Goal: Information Seeking & Learning: Learn about a topic

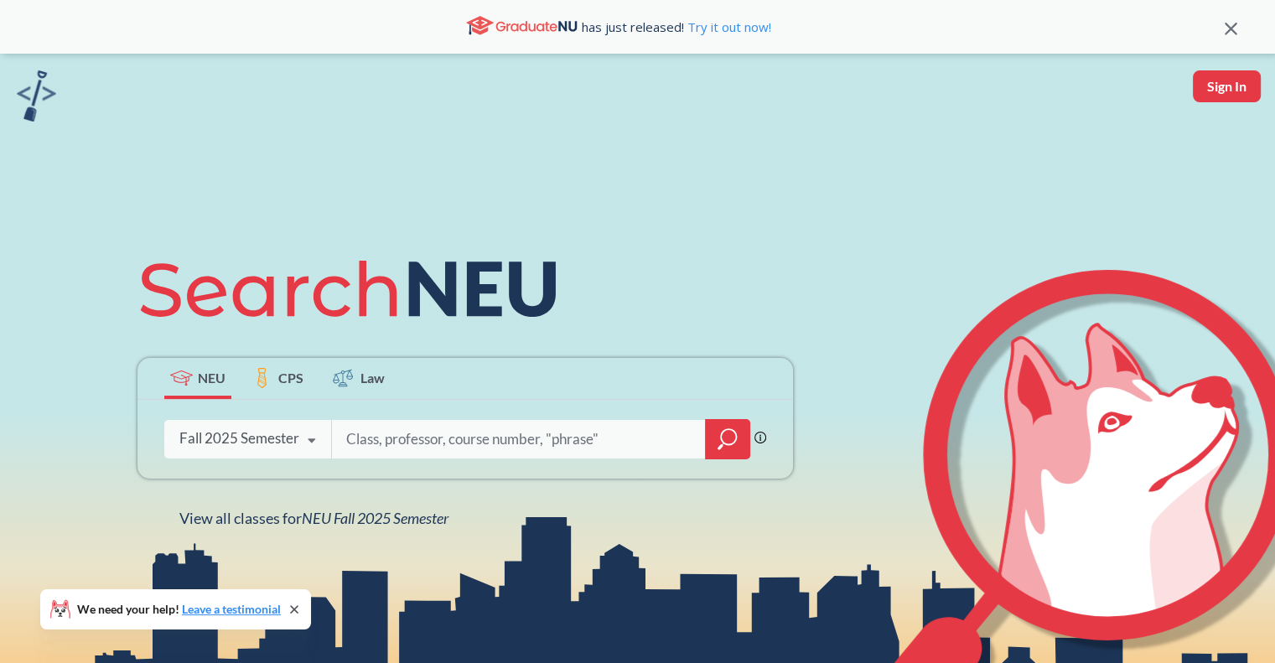
click at [502, 423] on input "search" at bounding box center [518, 439] width 349 height 35
type input "Program Design and Implementation"
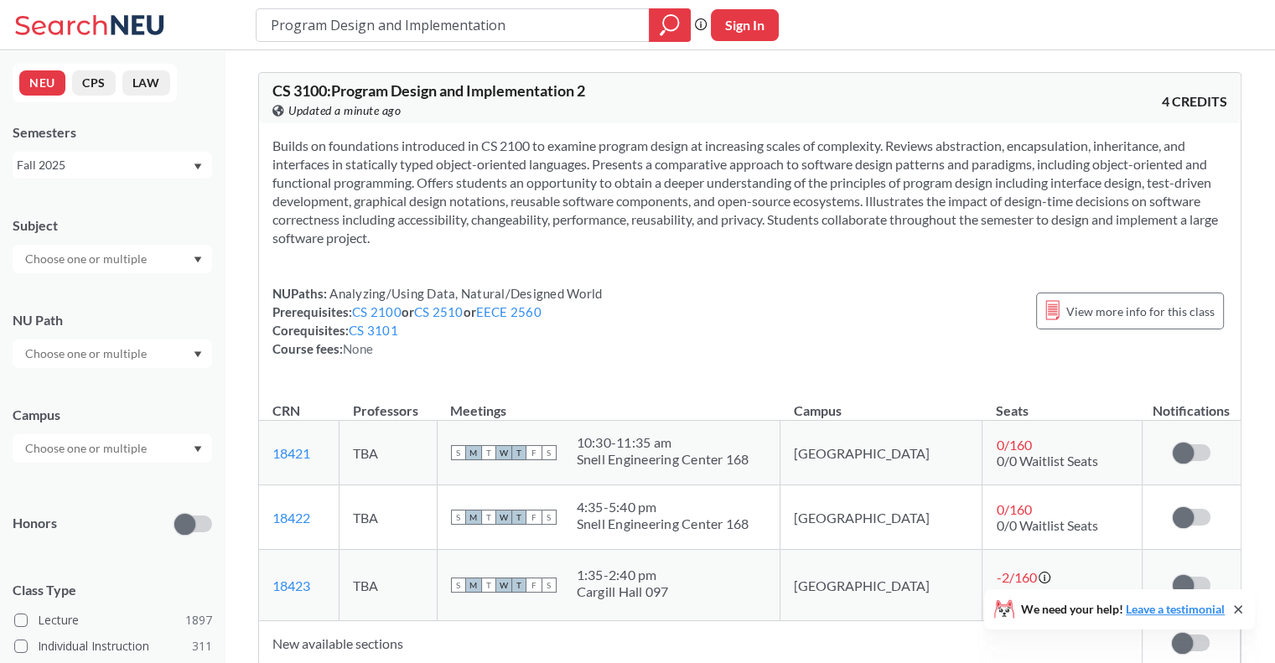
type input "Program Design and Implementation 1"
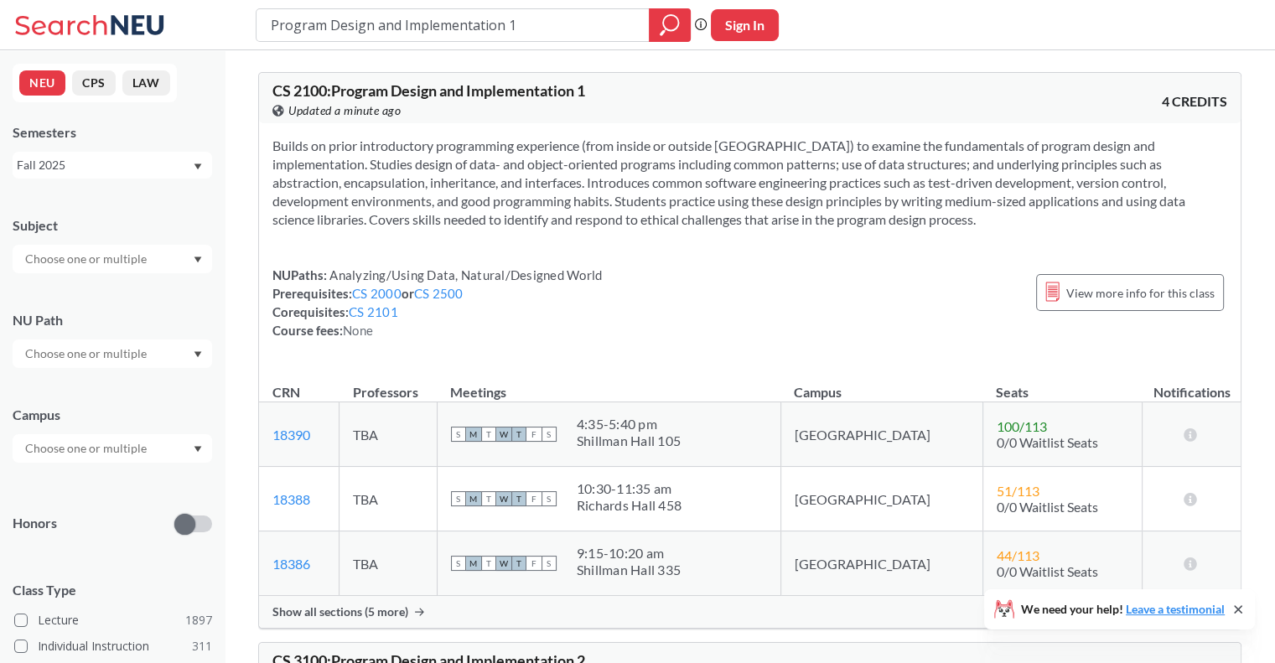
click at [95, 261] on input "text" at bounding box center [87, 259] width 141 height 20
click at [85, 306] on p "Computer Science" at bounding box center [116, 306] width 189 height 17
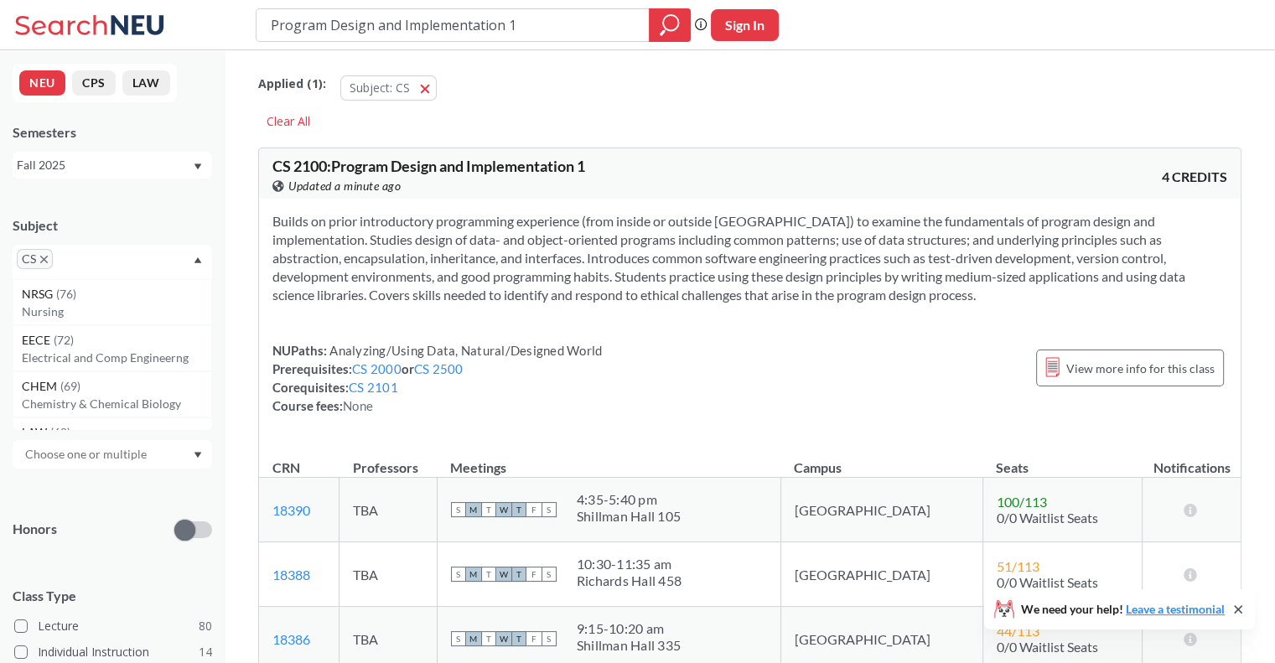
click at [178, 229] on div "Subject" at bounding box center [112, 225] width 199 height 18
click at [90, 351] on input "text" at bounding box center [87, 359] width 141 height 20
type input "program"
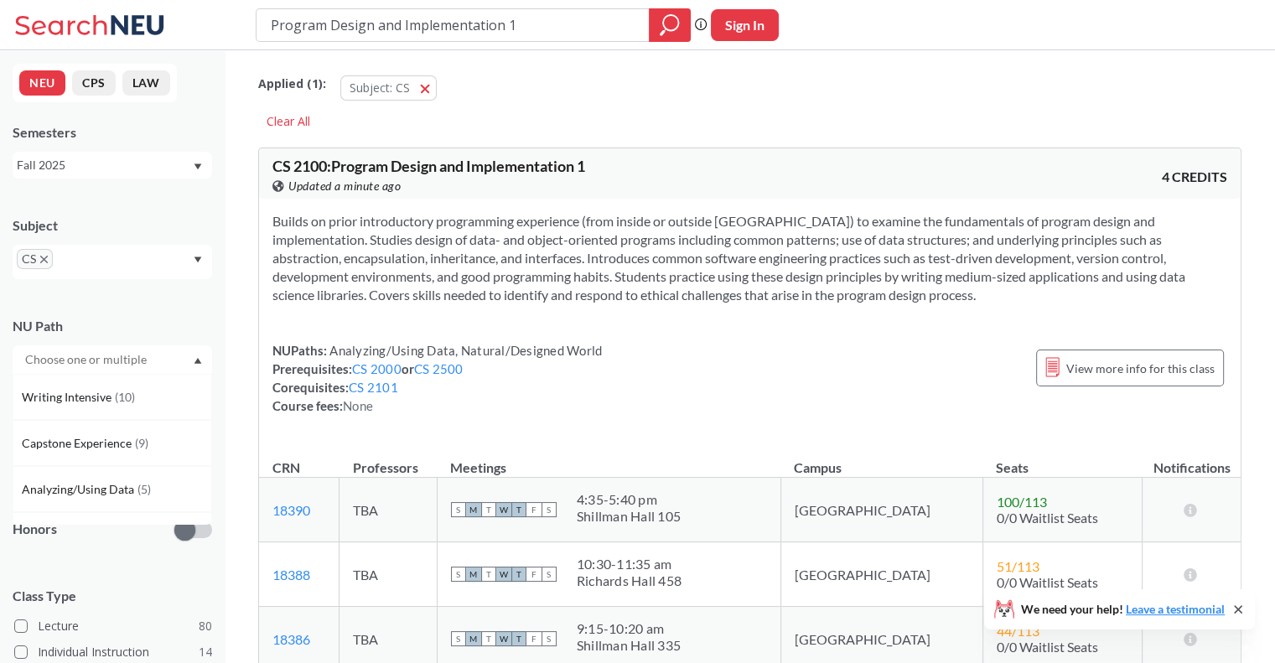
click at [111, 320] on div "NU Path" at bounding box center [112, 326] width 199 height 18
click at [85, 469] on div "Subject CS NU Path Campus Honors Class Type Lecture 80 Individual Instruction 1…" at bounding box center [112, 556] width 199 height 714
click at [96, 452] on input "text" at bounding box center [87, 454] width 141 height 20
type input "oakl"
click at [42, 503] on span "( 17 )" at bounding box center [32, 510] width 20 height 14
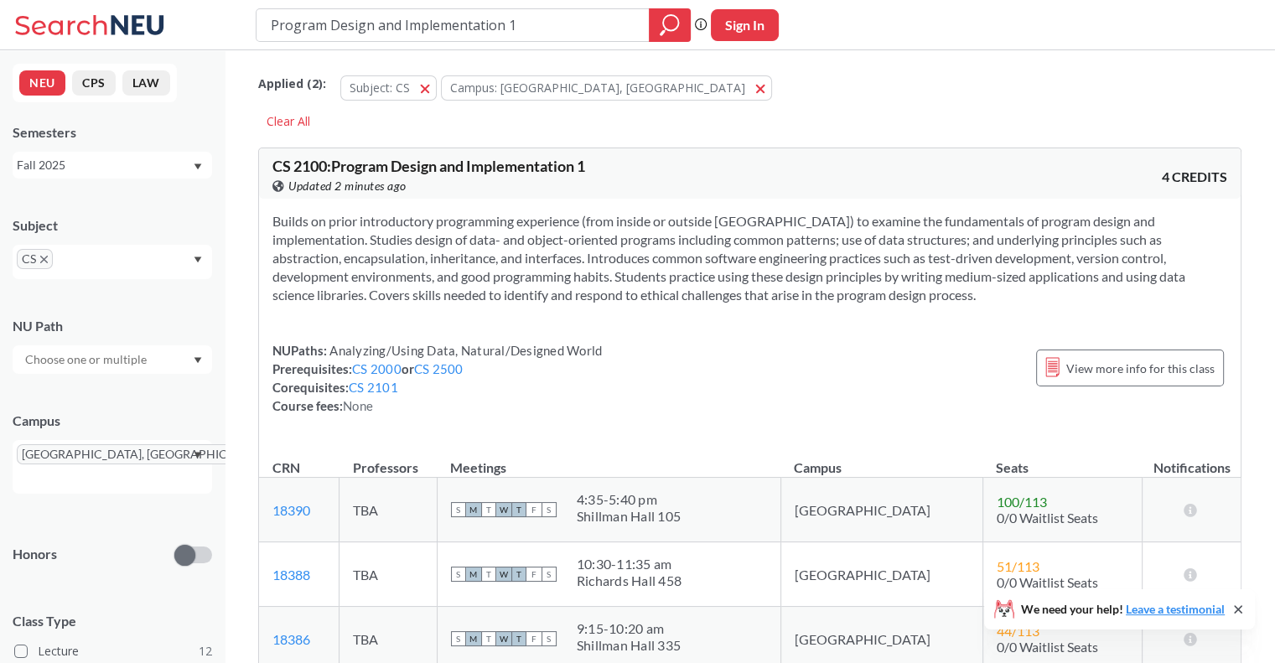
click at [488, 28] on input "Program Design and Implementation 1" at bounding box center [453, 25] width 368 height 28
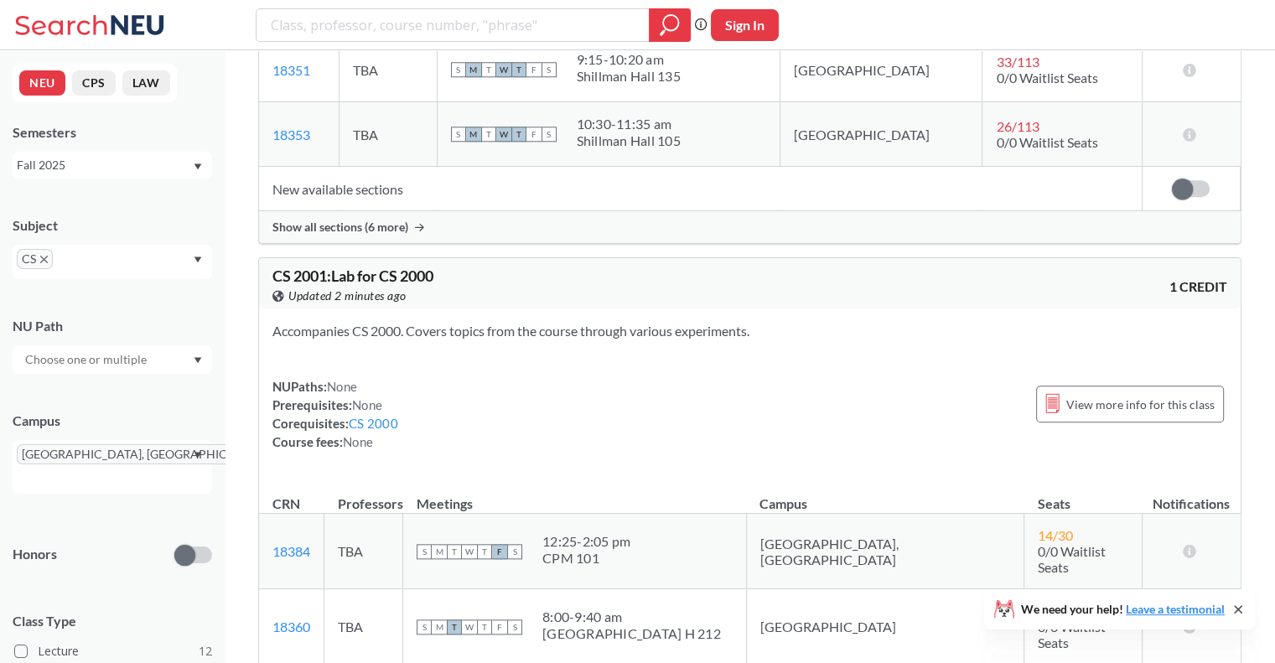
scroll to position [1716, 0]
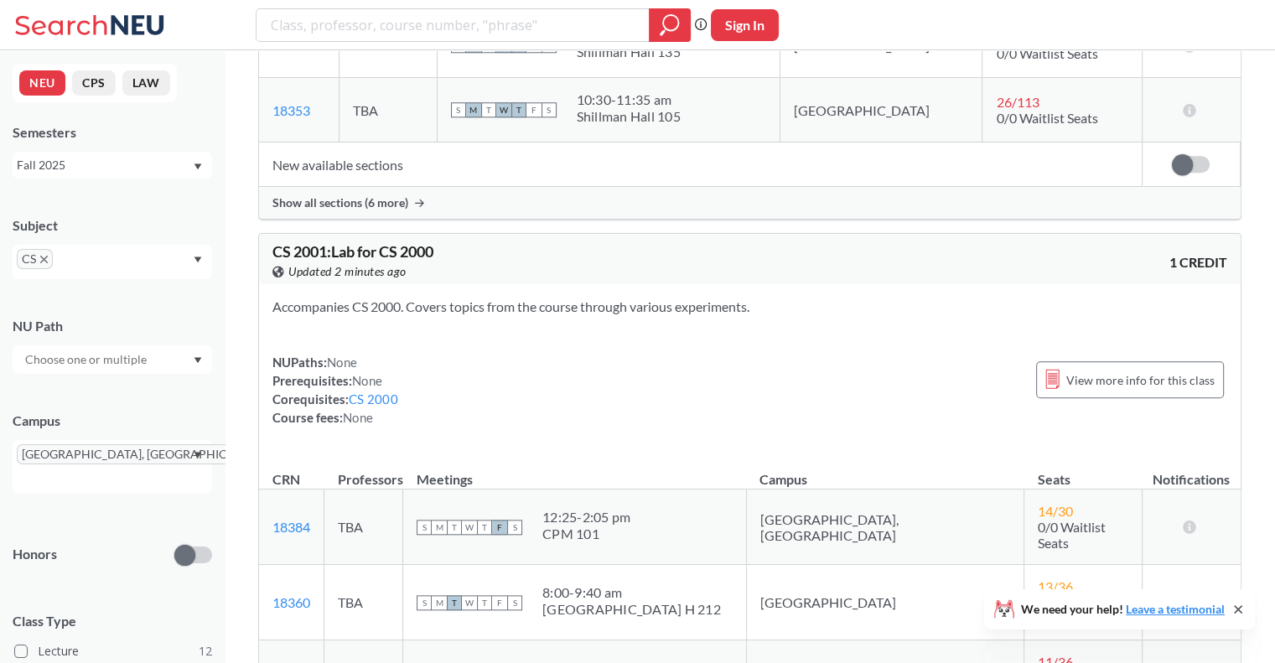
click at [552, 262] on div "View this course on Banner. Updated 2 minutes ago" at bounding box center [511, 271] width 478 height 18
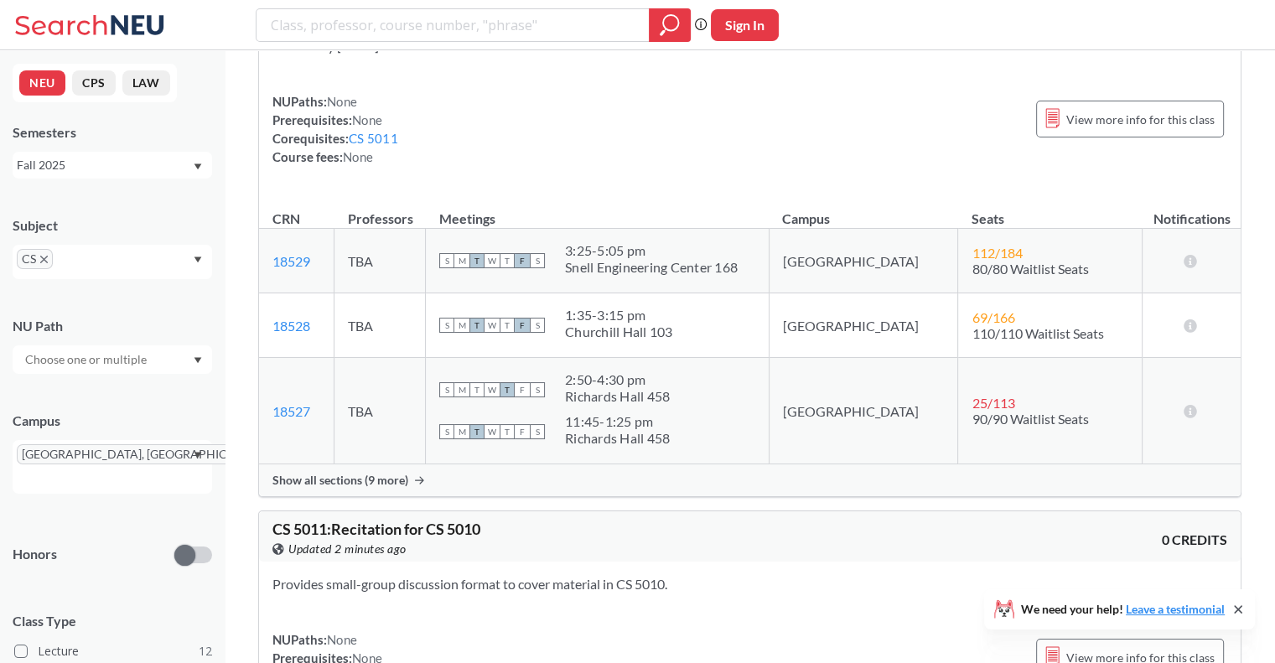
scroll to position [5488, 0]
click at [662, 26] on icon "magnifying glass" at bounding box center [670, 24] width 20 height 23
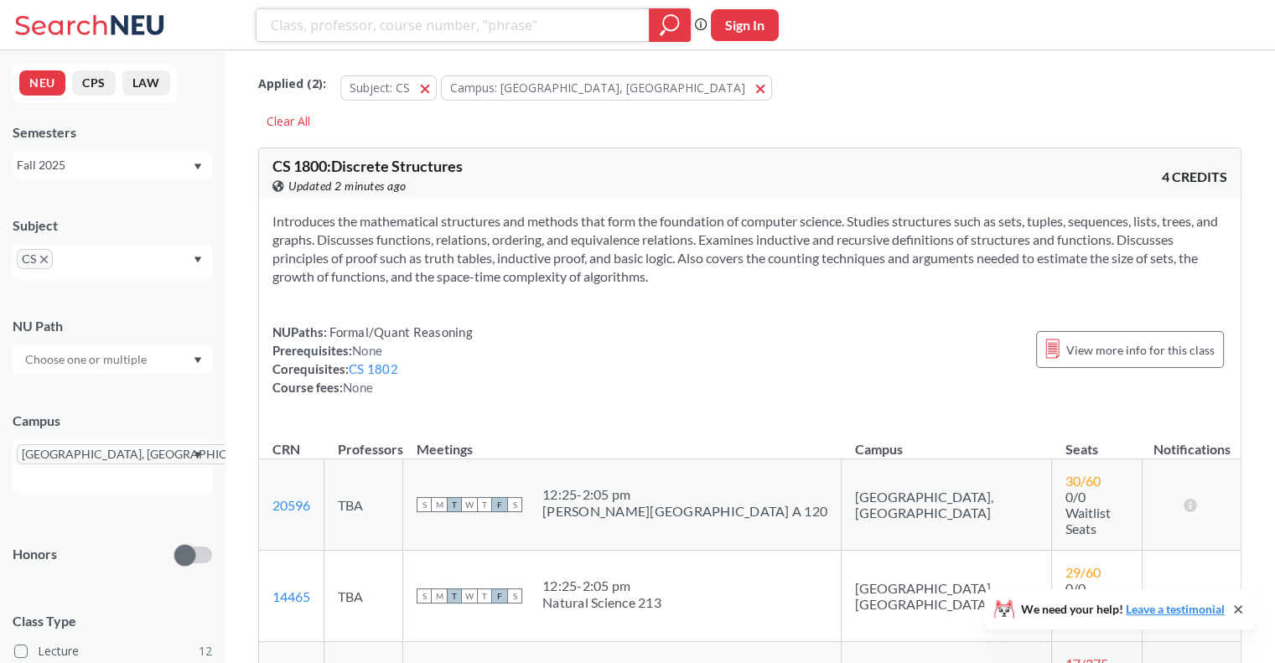
click at [469, 26] on input "search" at bounding box center [453, 25] width 368 height 28
type input "Programming Implementation and Design"
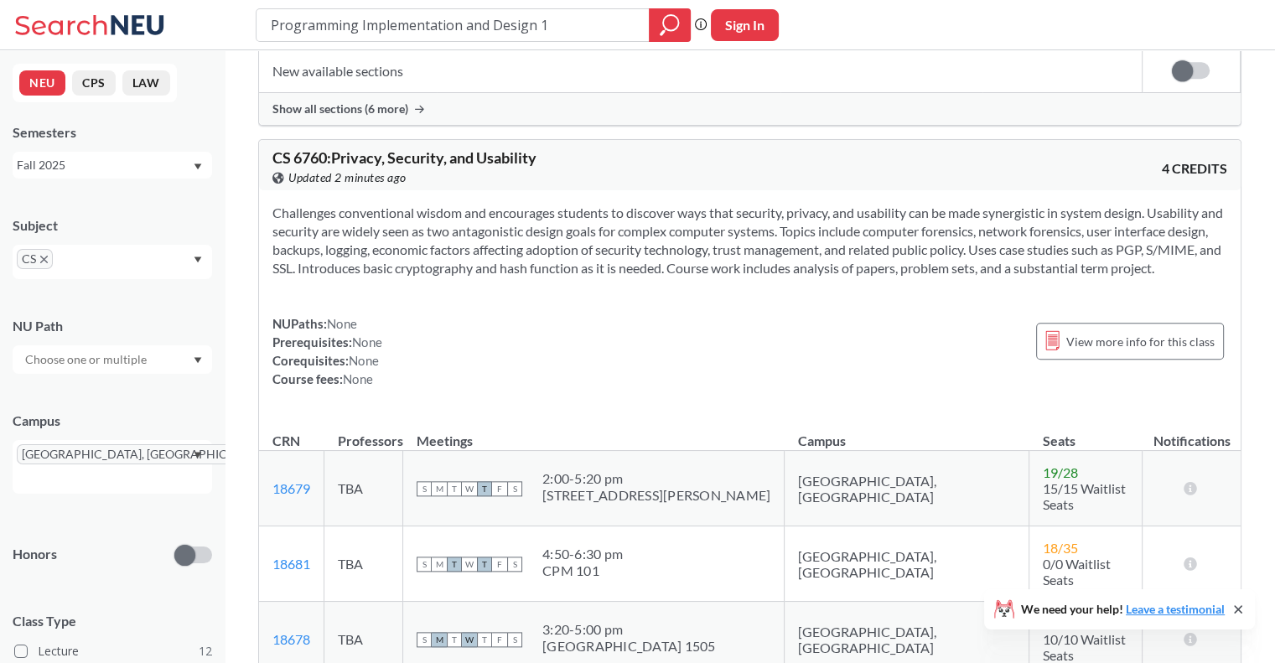
scroll to position [1787, 0]
type input "CS 2100"
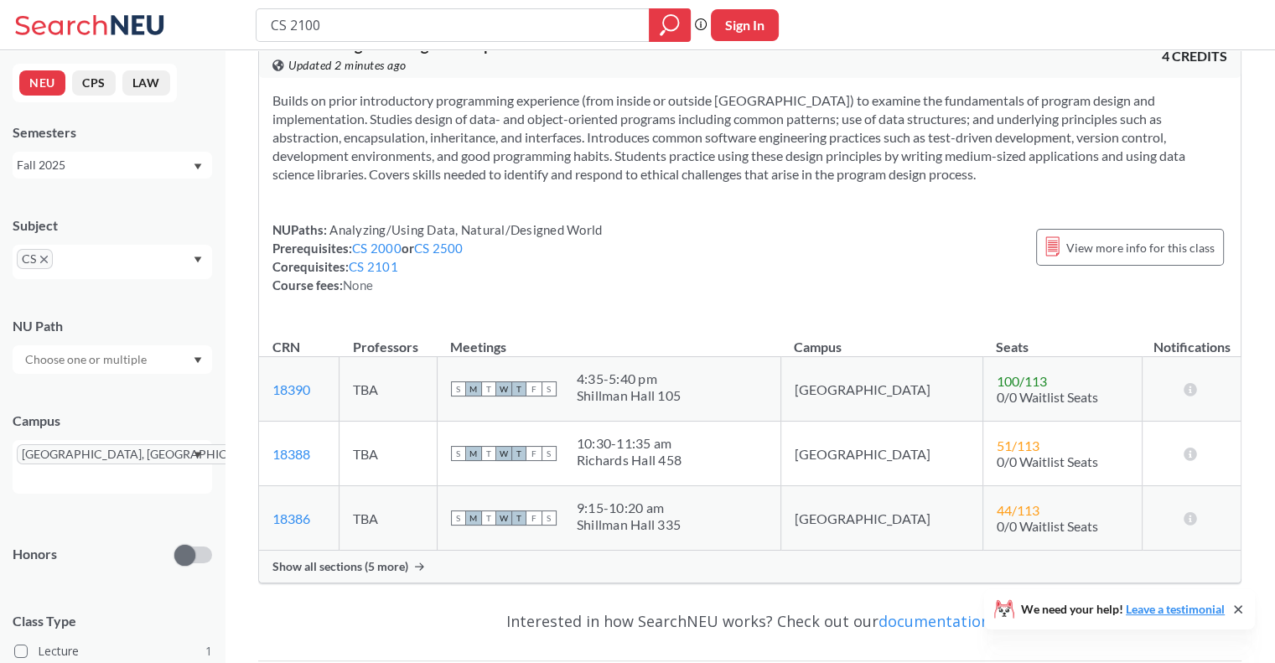
scroll to position [308, 0]
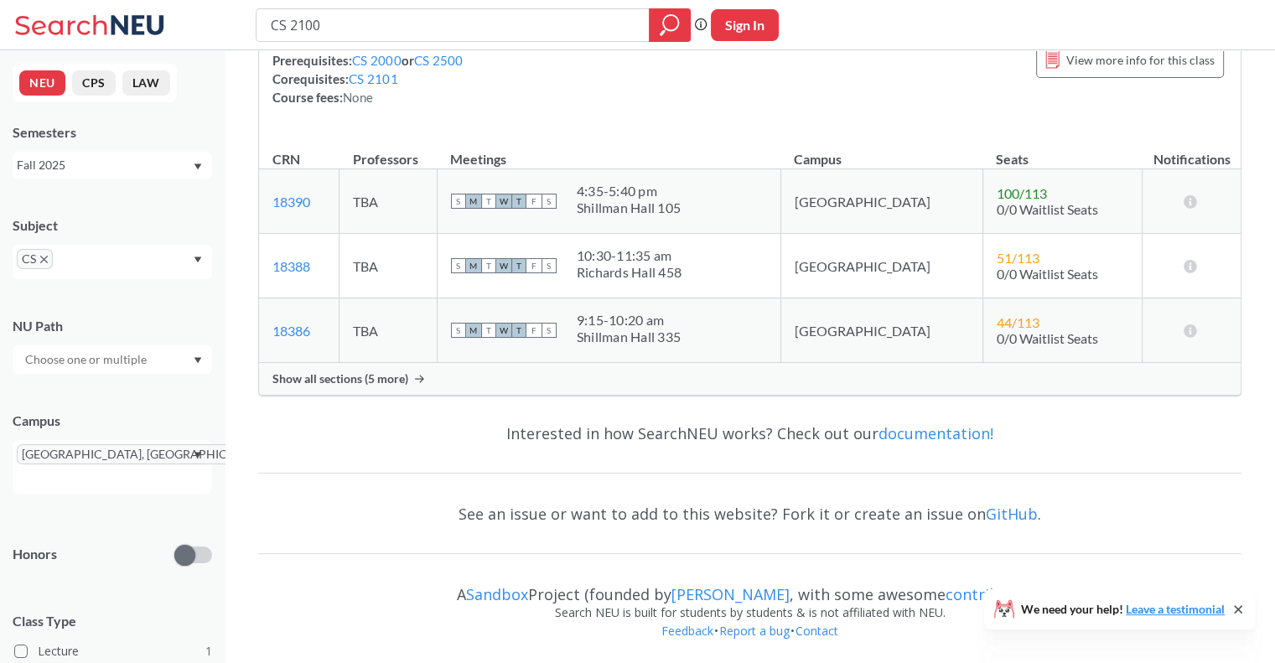
click at [388, 371] on span "Show all sections (5 more)" at bounding box center [340, 378] width 136 height 15
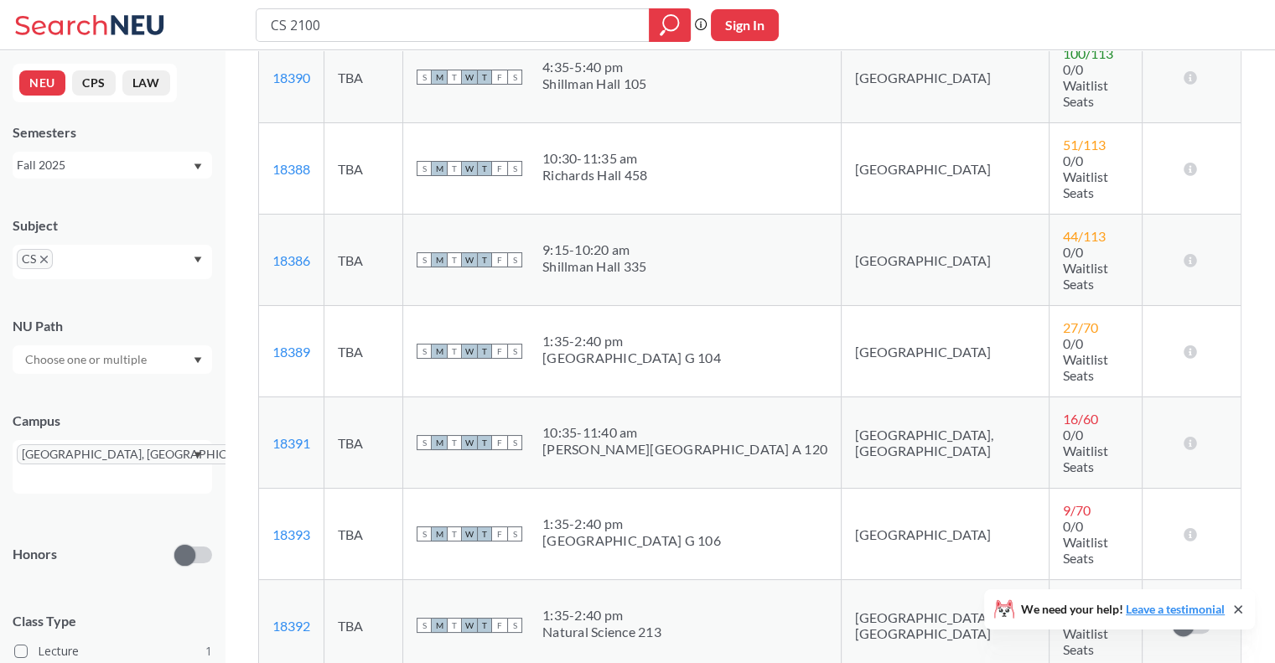
scroll to position [446, 0]
click at [738, 397] on td "S M T W T F S 10:35 - 11:40 am [PERSON_NAME][GEOGRAPHIC_DATA] A 120" at bounding box center [622, 442] width 438 height 91
click at [1048, 397] on td "16 / 60 0/0 Waitlist Seats" at bounding box center [1094, 442] width 93 height 91
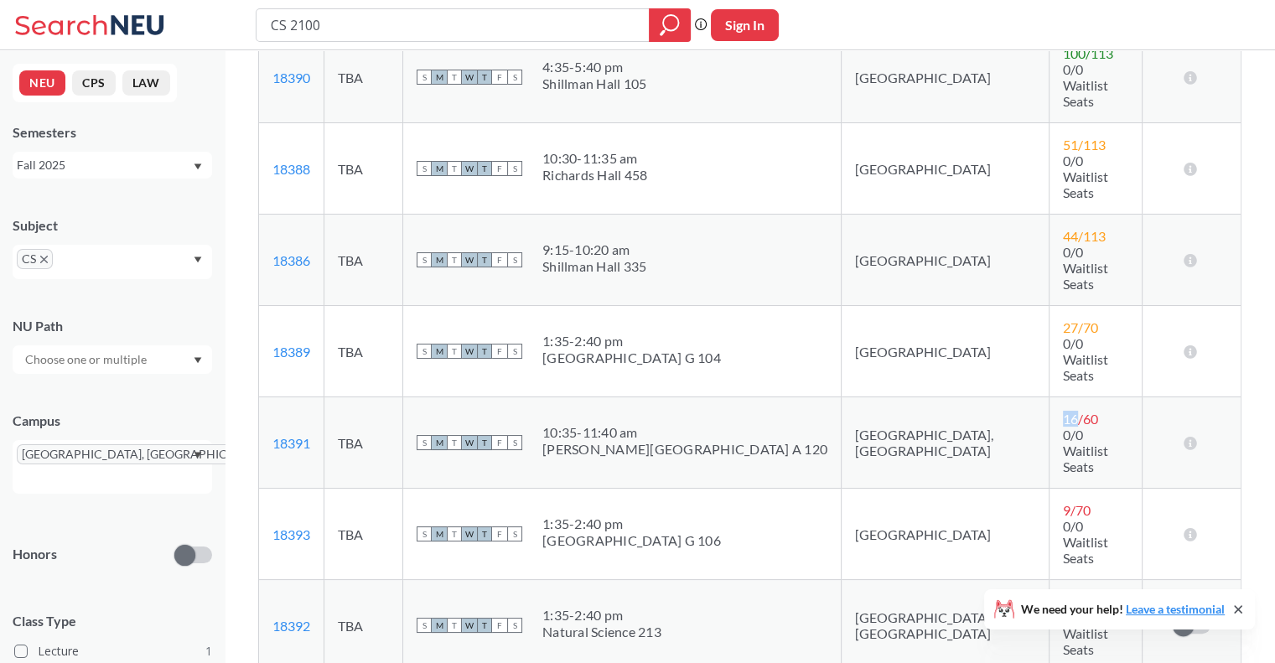
click at [1048, 397] on td "16 / 60 0/0 Waitlist Seats" at bounding box center [1094, 442] width 93 height 91
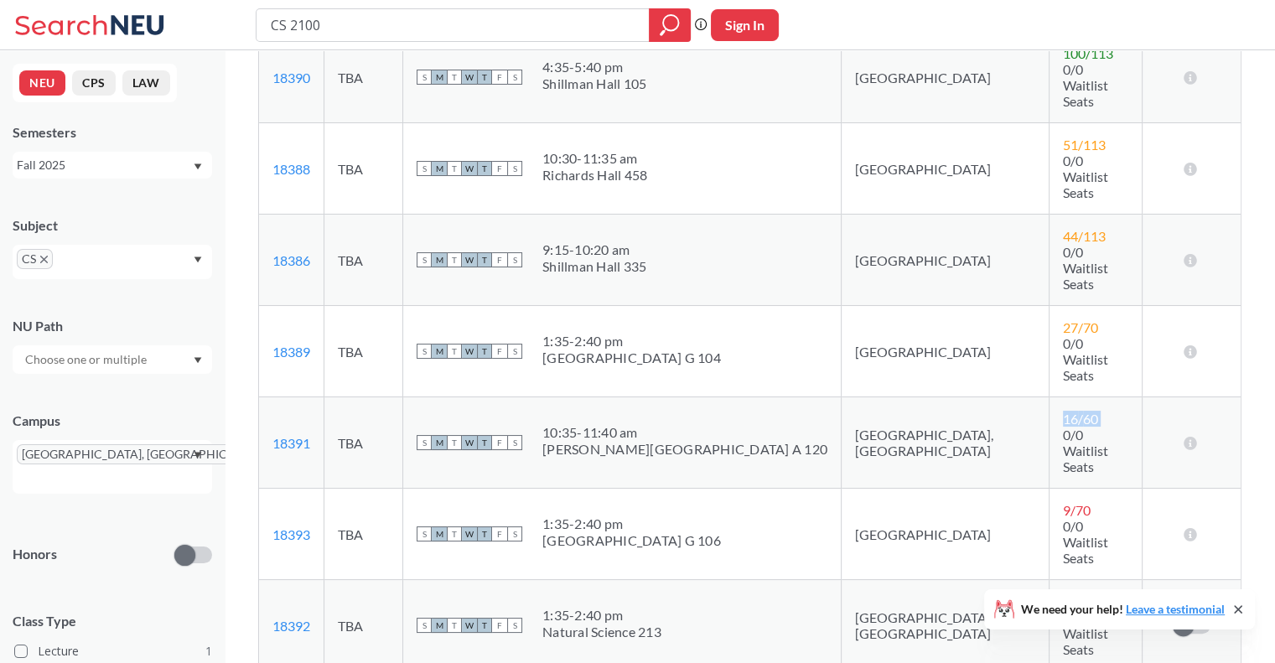
click at [1048, 397] on td "16 / 60 0/0 Waitlist Seats" at bounding box center [1094, 442] width 93 height 91
